Goal: Navigation & Orientation: Find specific page/section

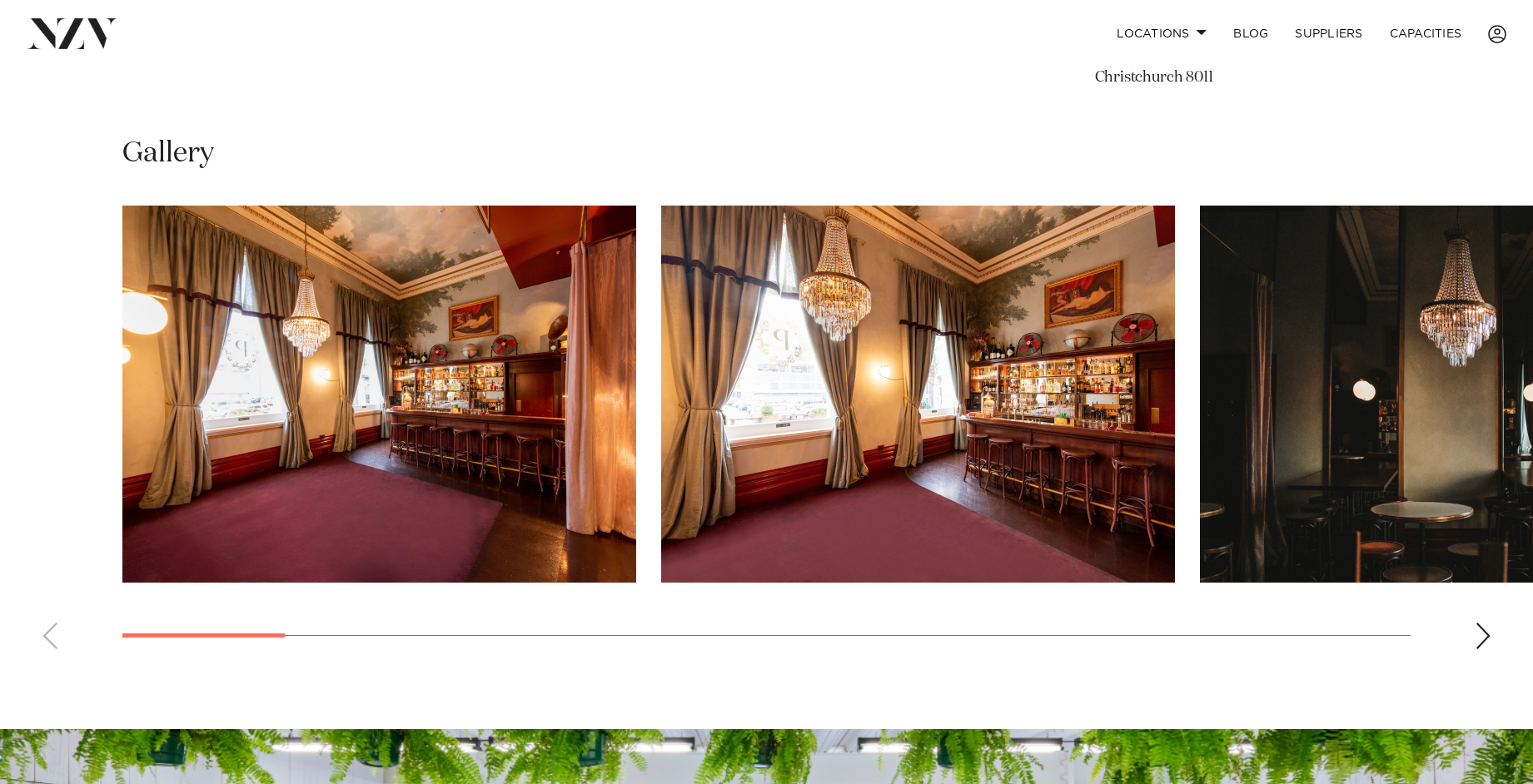
scroll to position [1188, 0]
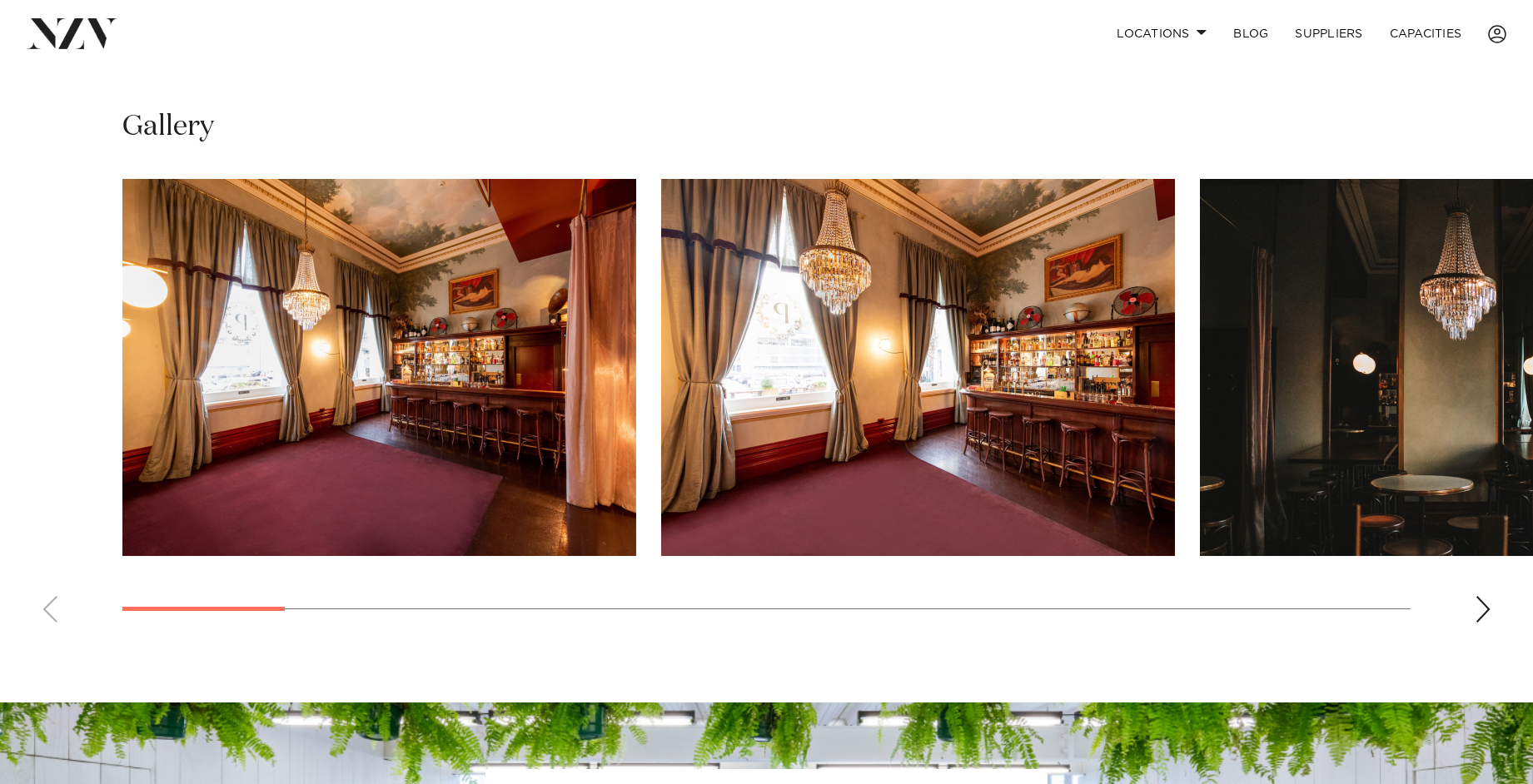
click at [1481, 600] on div "Next slide" at bounding box center [1483, 609] width 17 height 27
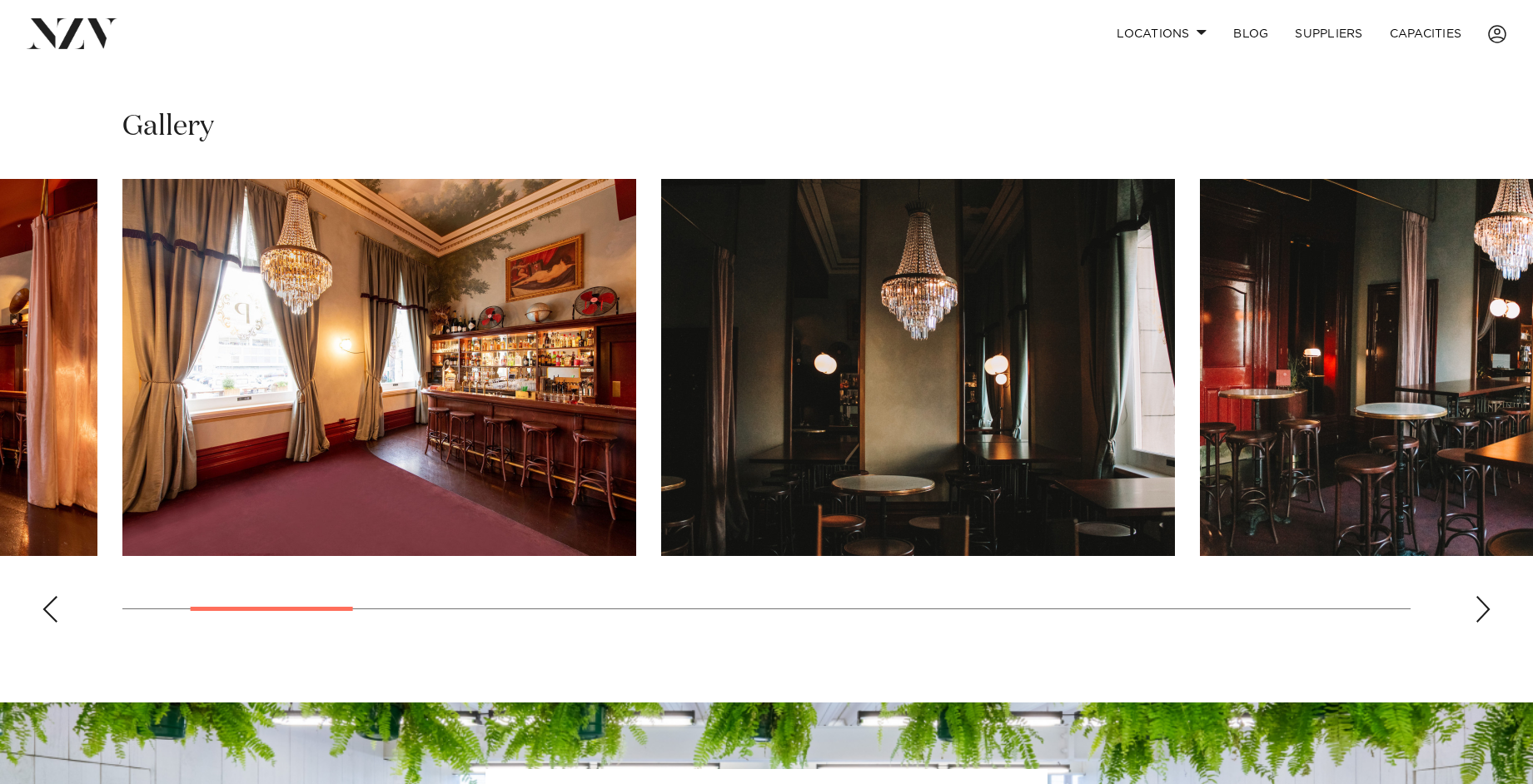
click at [1481, 600] on div "Next slide" at bounding box center [1483, 609] width 17 height 27
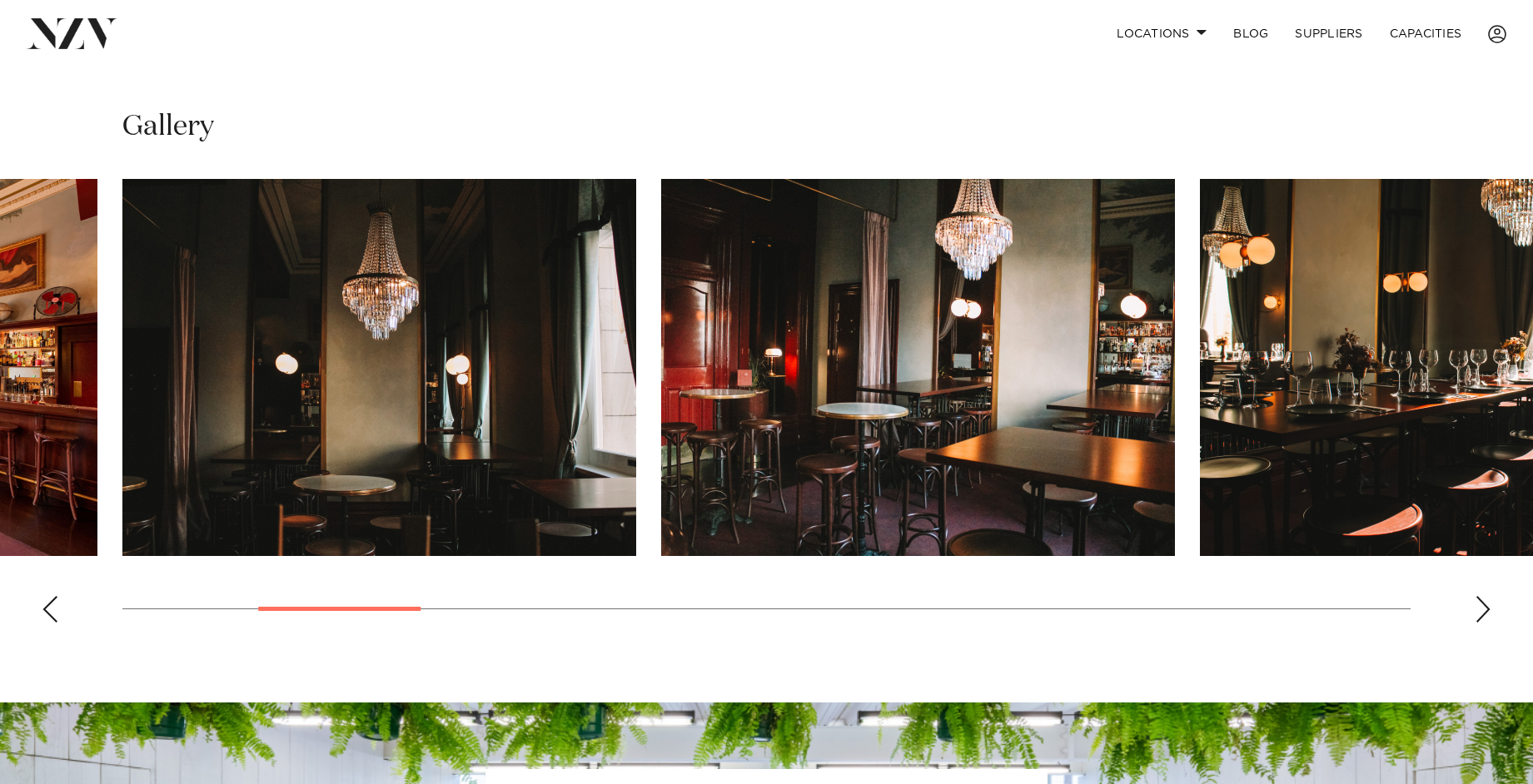
click at [1481, 600] on div "Next slide" at bounding box center [1483, 609] width 17 height 27
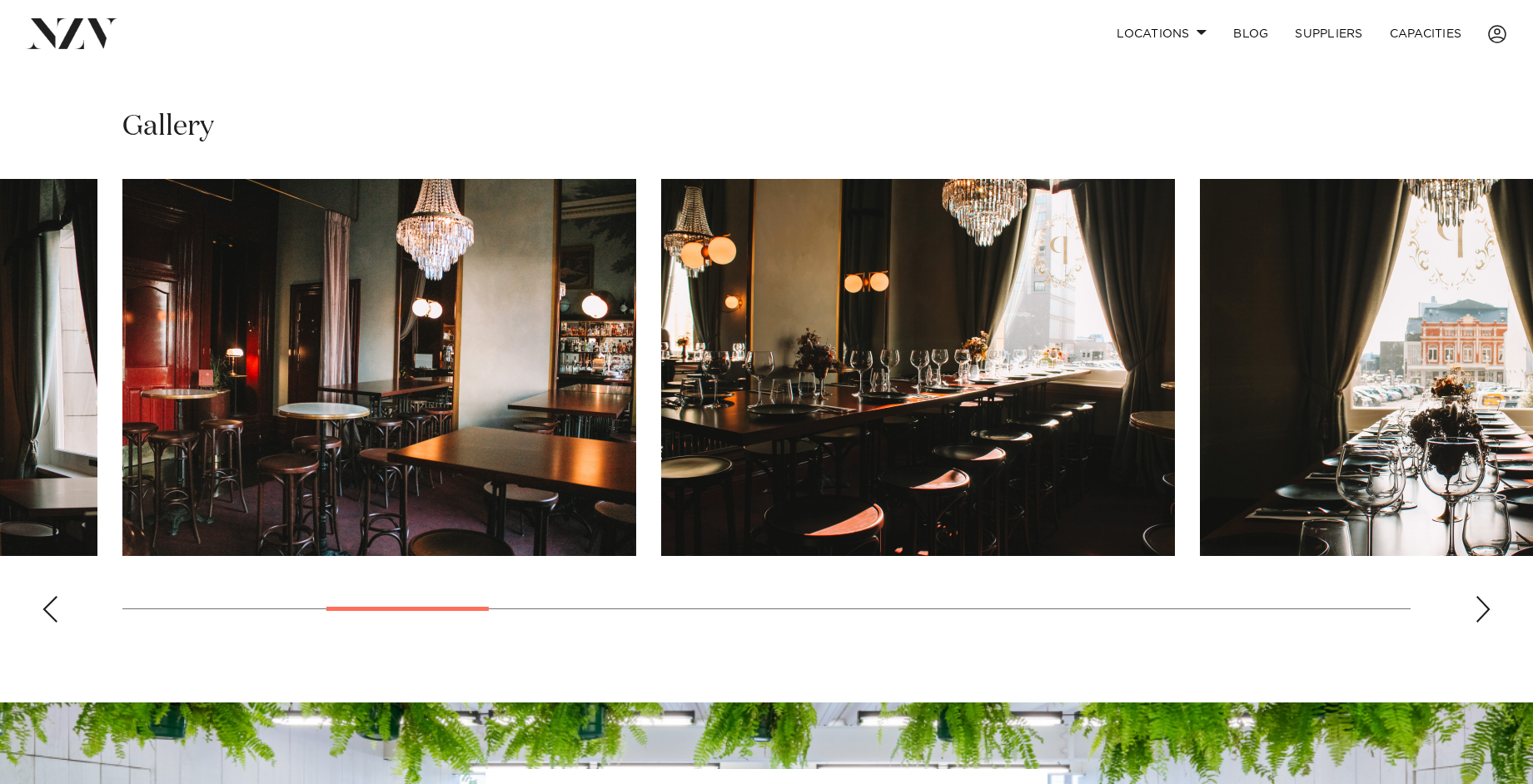
click at [1481, 600] on div "Next slide" at bounding box center [1483, 609] width 17 height 27
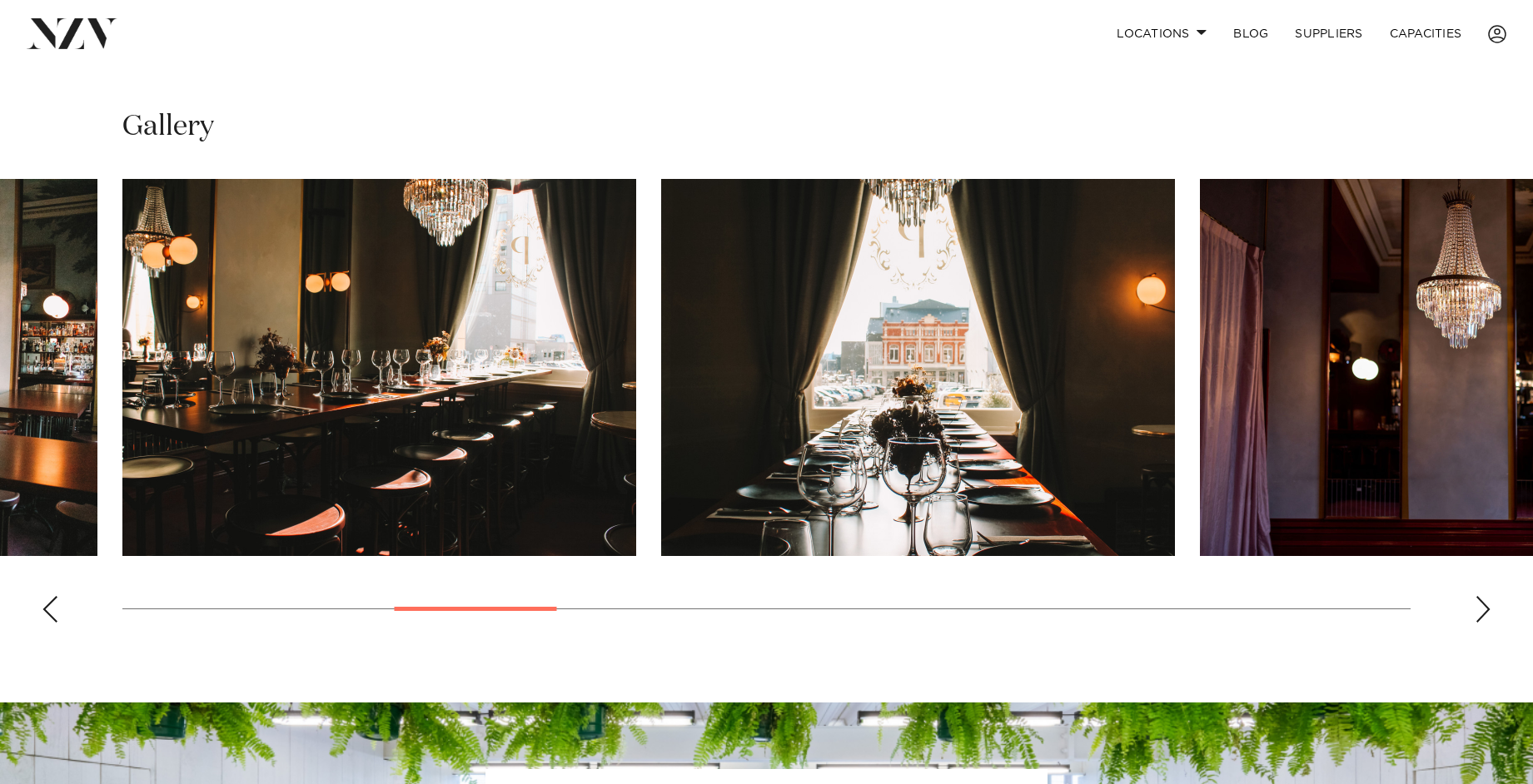
click at [1481, 600] on div "Next slide" at bounding box center [1483, 609] width 17 height 27
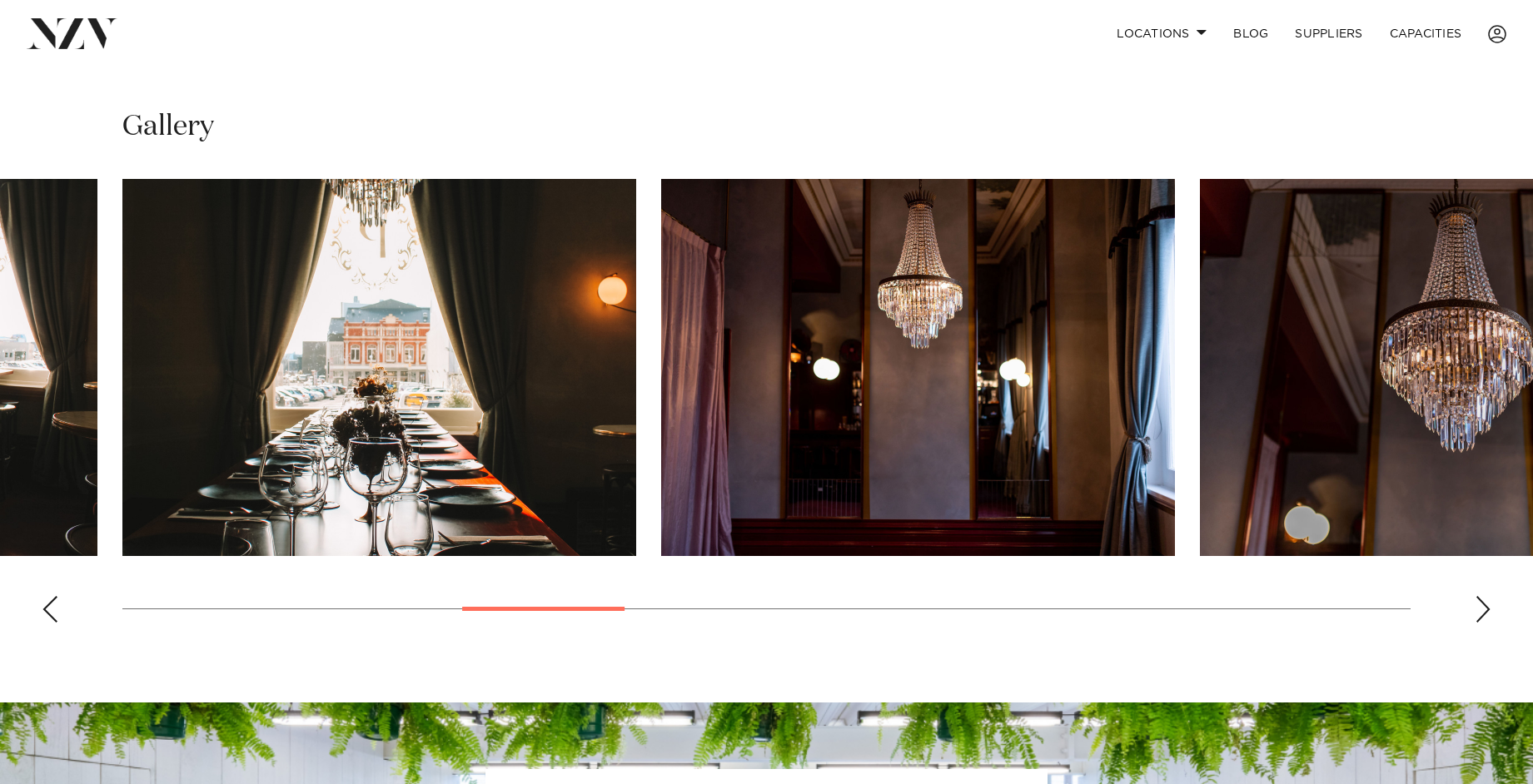
click at [1481, 600] on div "Next slide" at bounding box center [1483, 609] width 17 height 27
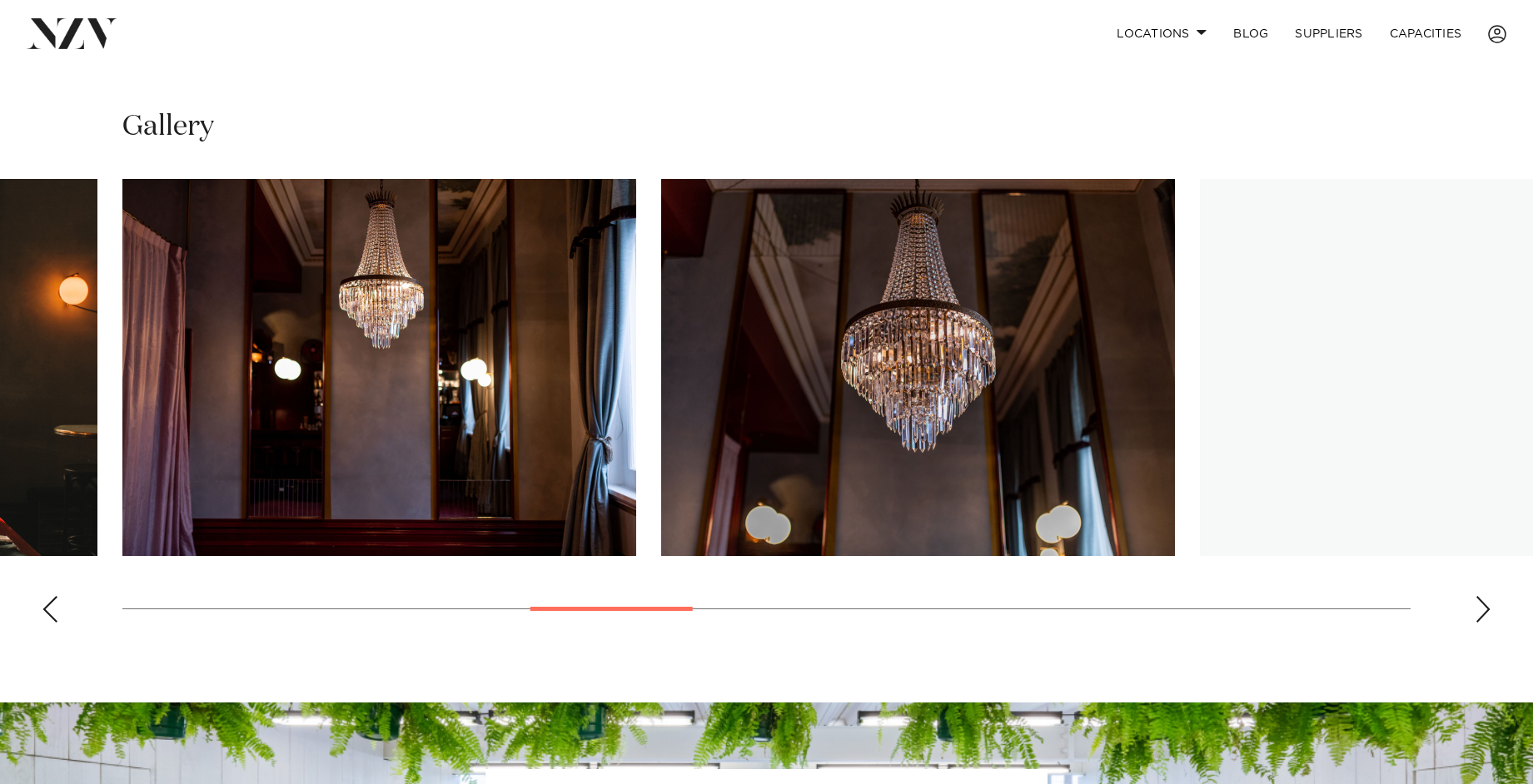
click at [1481, 600] on div "Next slide" at bounding box center [1483, 609] width 17 height 27
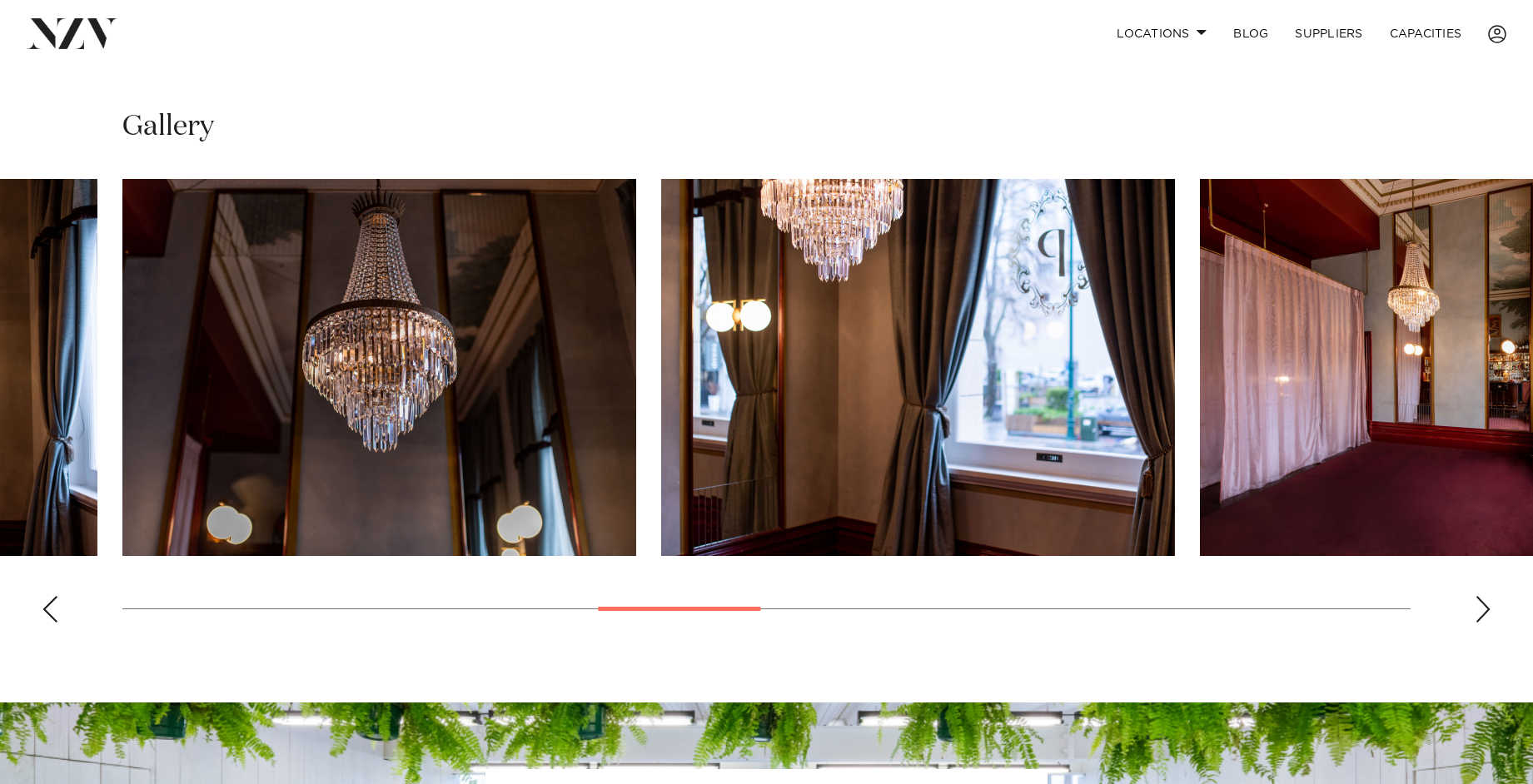
click at [1481, 600] on div "Next slide" at bounding box center [1483, 609] width 17 height 27
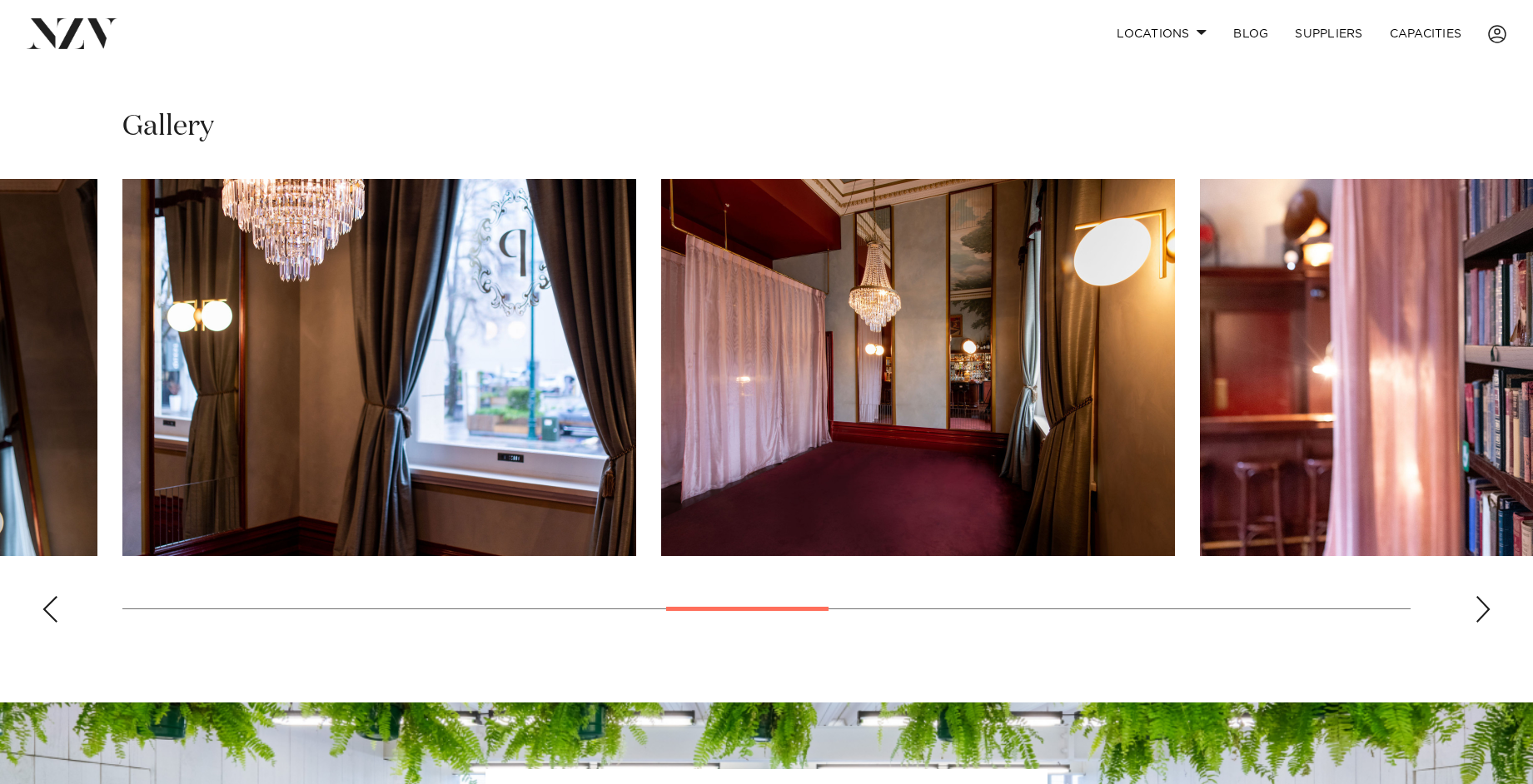
click at [1481, 600] on div "Next slide" at bounding box center [1483, 609] width 17 height 27
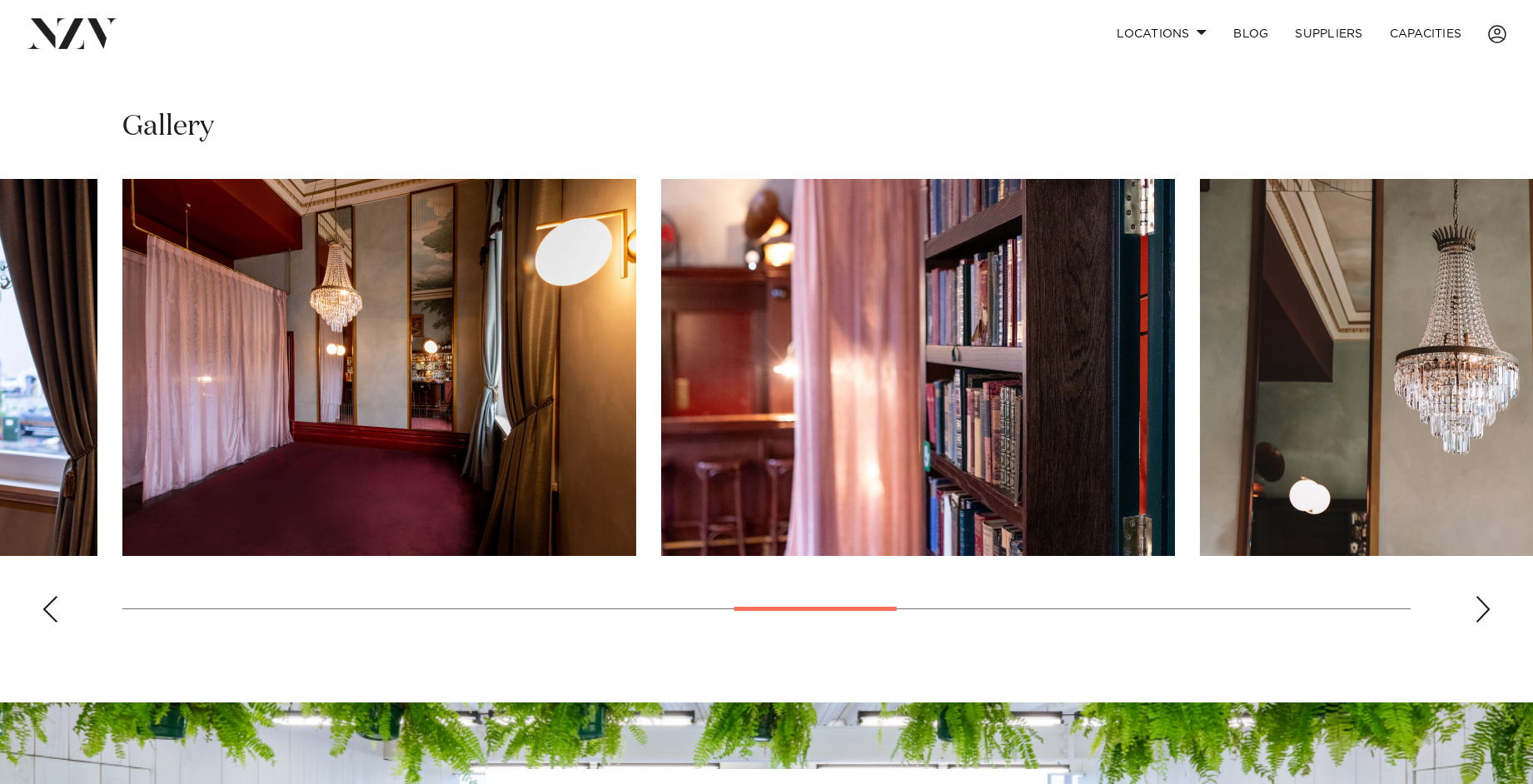
click at [1481, 600] on div "Next slide" at bounding box center [1483, 609] width 17 height 27
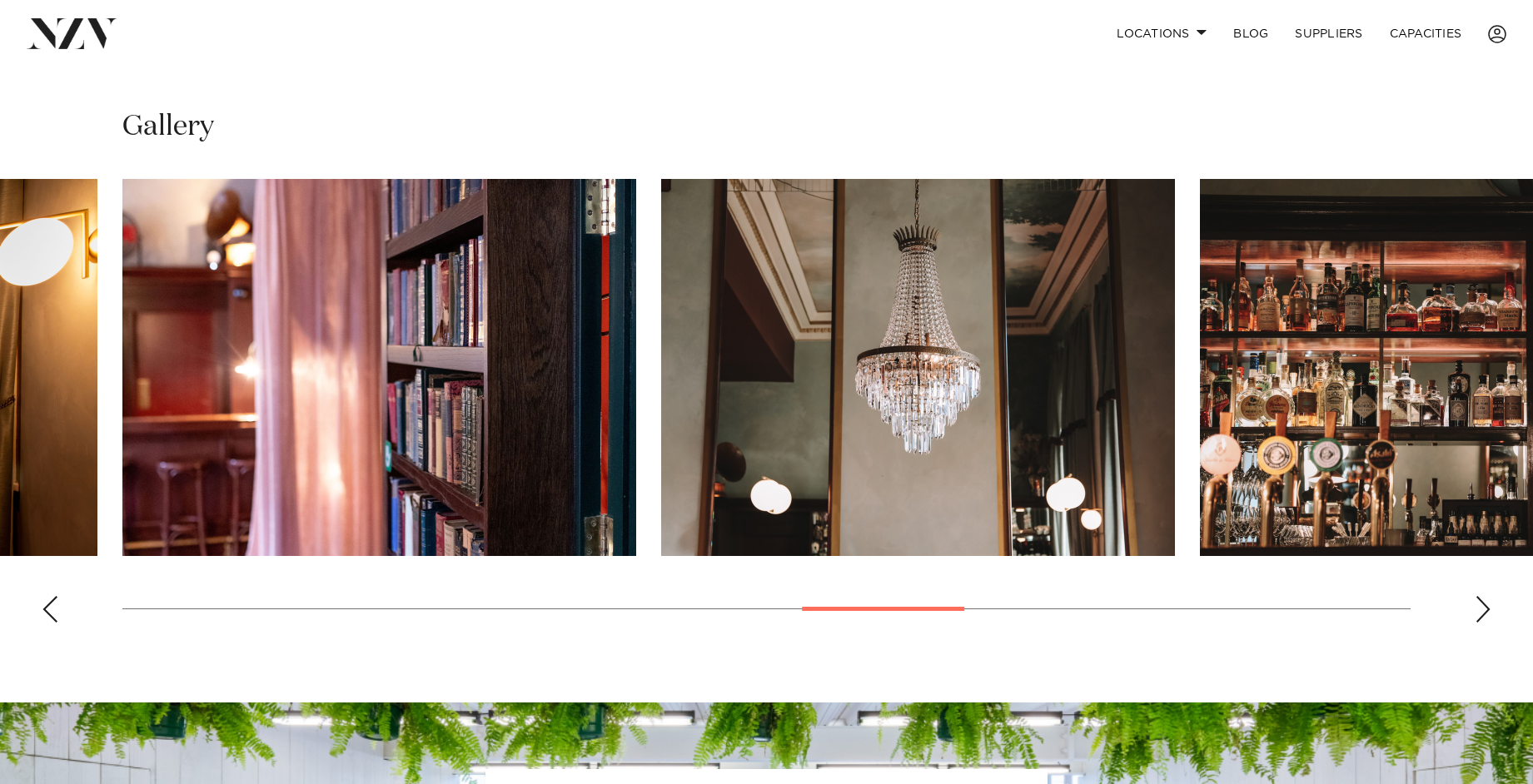
click at [1481, 600] on div "Next slide" at bounding box center [1483, 609] width 17 height 27
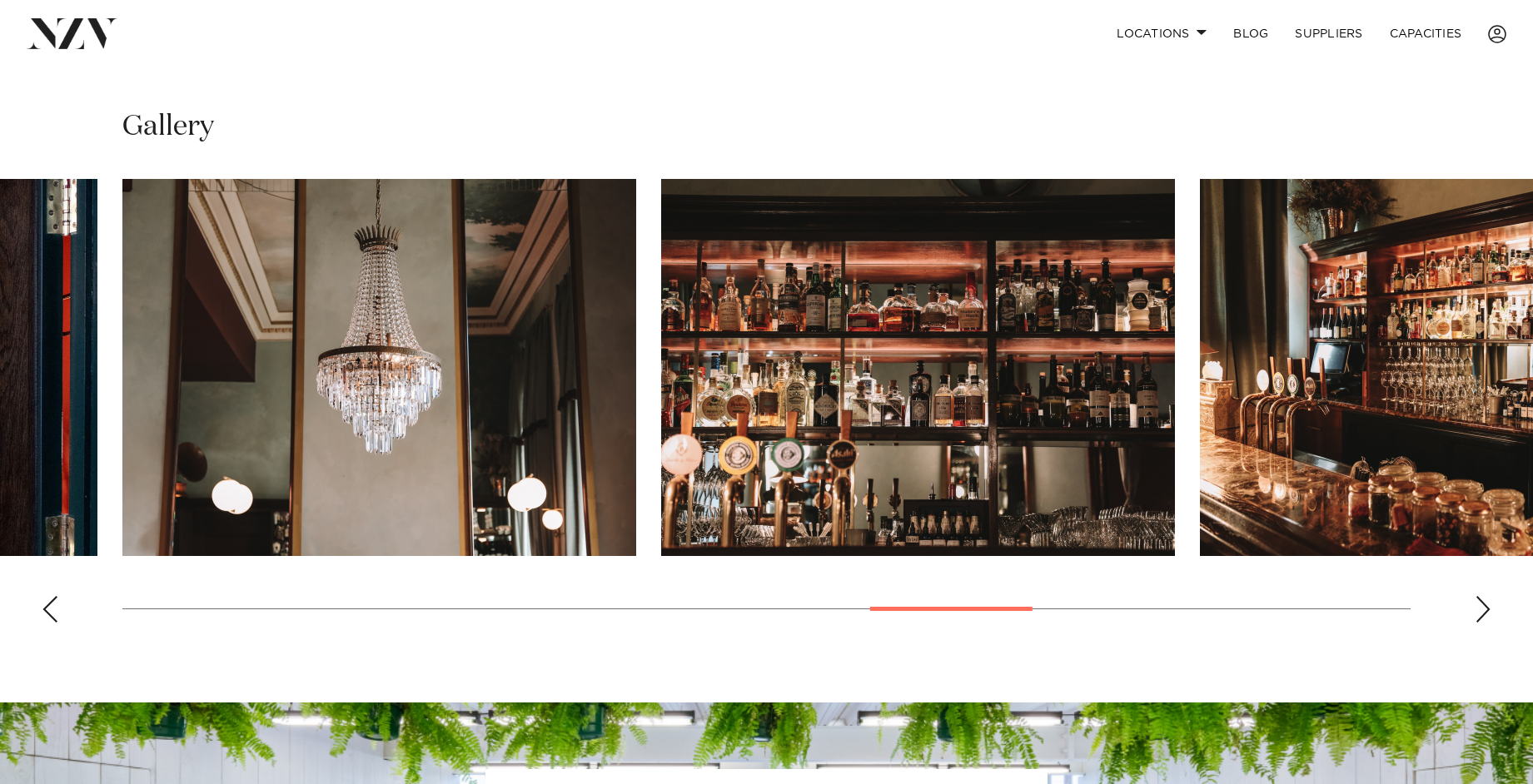
click at [1481, 600] on div "Next slide" at bounding box center [1483, 609] width 17 height 27
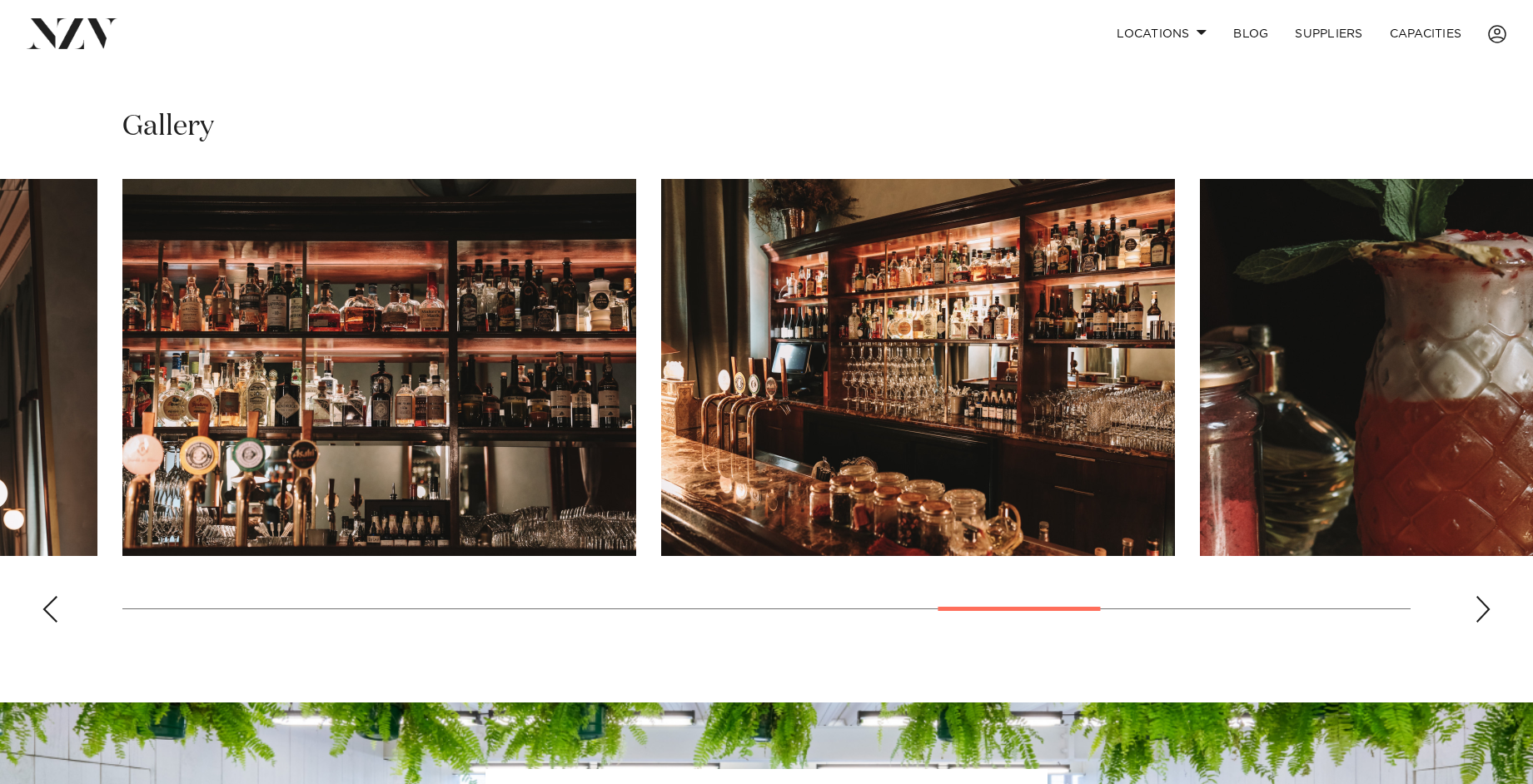
click at [1481, 600] on div "Next slide" at bounding box center [1483, 609] width 17 height 27
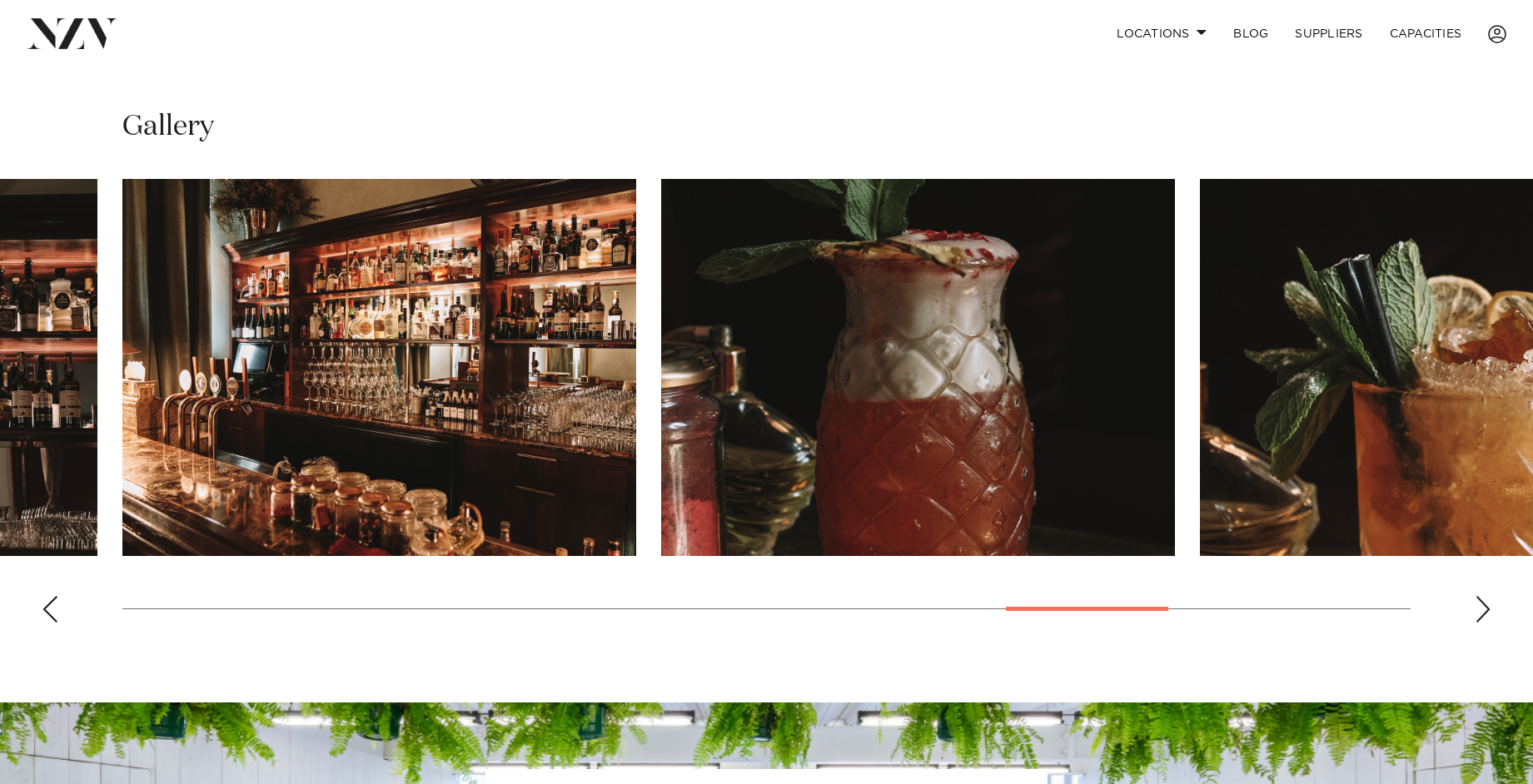
click at [1481, 600] on div "Next slide" at bounding box center [1483, 609] width 17 height 27
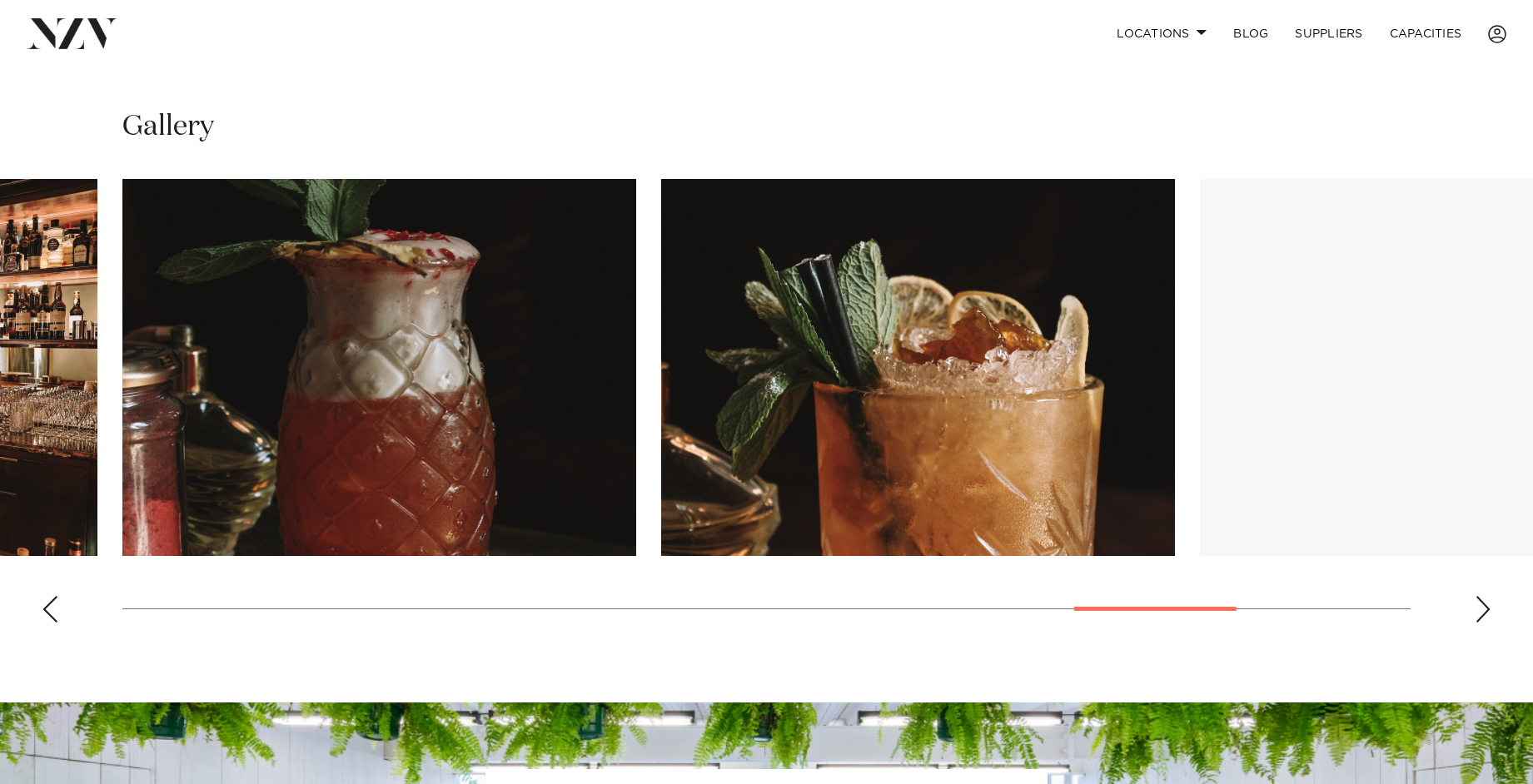
click at [1481, 600] on div "Next slide" at bounding box center [1483, 609] width 17 height 27
